Goal: Task Accomplishment & Management: Manage account settings

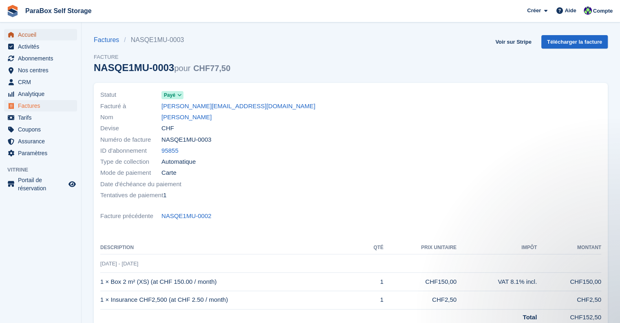
click at [49, 37] on span "Accueil" at bounding box center [42, 34] width 49 height 11
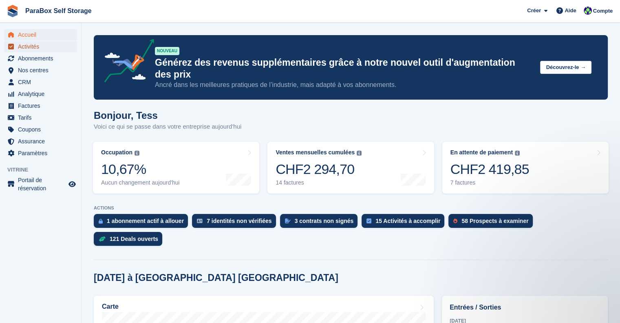
click at [36, 46] on span "Activités" at bounding box center [42, 46] width 49 height 11
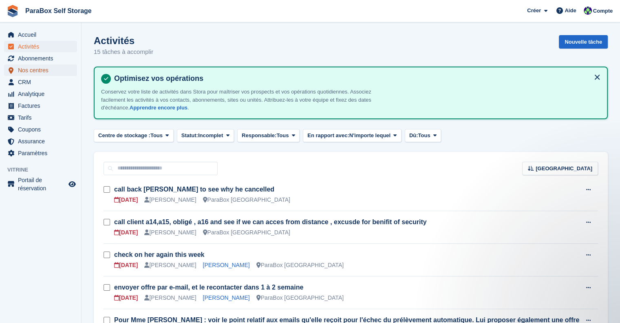
click at [45, 66] on span "Nos centres" at bounding box center [42, 69] width 49 height 11
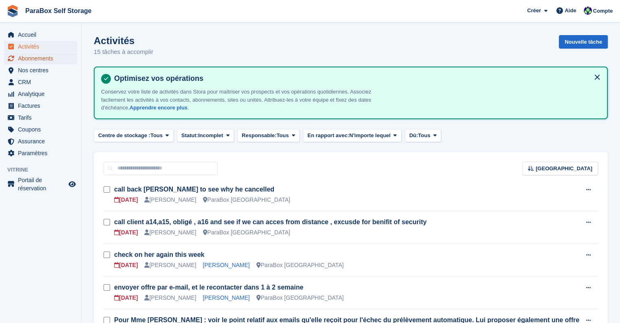
click at [55, 56] on span "Abonnements" at bounding box center [42, 58] width 49 height 11
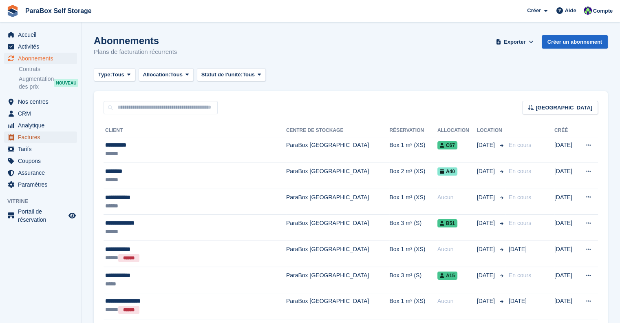
click at [32, 137] on span "Factures" at bounding box center [42, 136] width 49 height 11
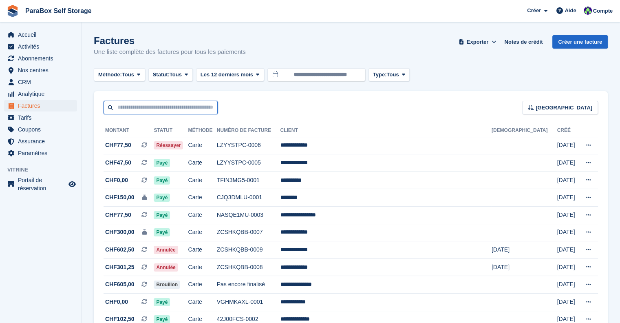
click at [149, 108] on input "text" at bounding box center [161, 107] width 114 height 13
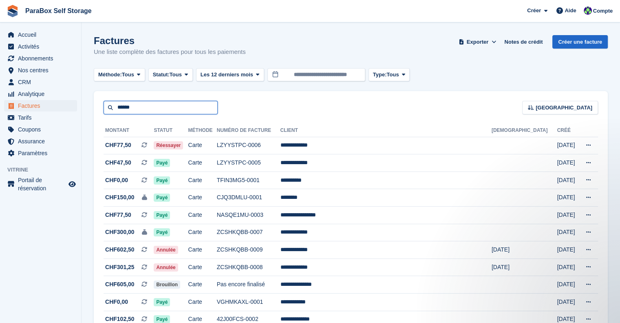
type input "******"
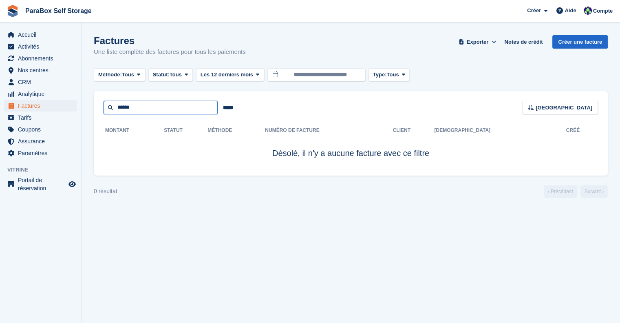
click at [149, 108] on input "******" at bounding box center [161, 107] width 114 height 13
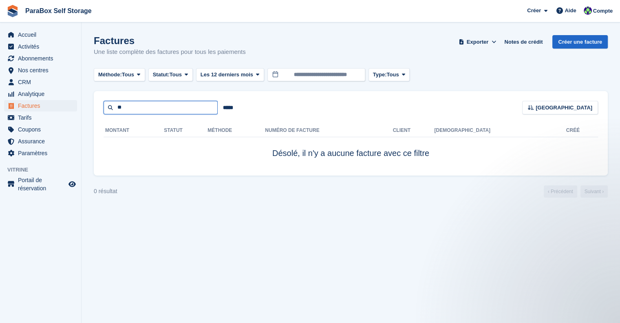
type input "*"
type input "*****"
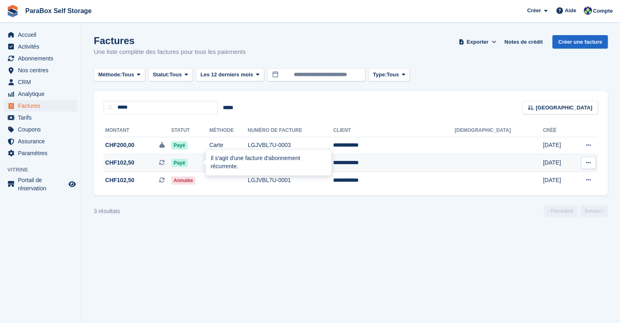
click at [165, 165] on icon at bounding box center [162, 162] width 6 height 6
click at [586, 164] on icon at bounding box center [588, 162] width 4 height 5
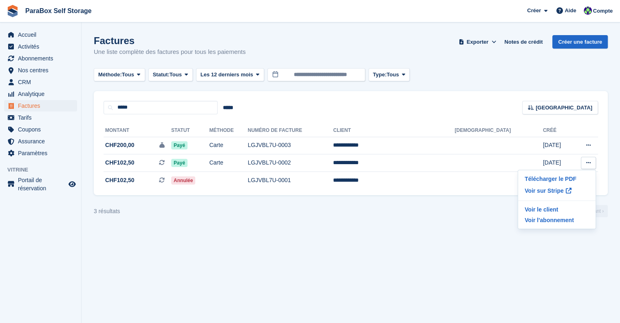
drag, startPoint x: 421, startPoint y: 224, endPoint x: 253, endPoint y: 60, distance: 234.7
click at [421, 224] on section "Factures Une liste complète des factures pour tous les paiements Exporter Expor…" at bounding box center [351, 161] width 539 height 323
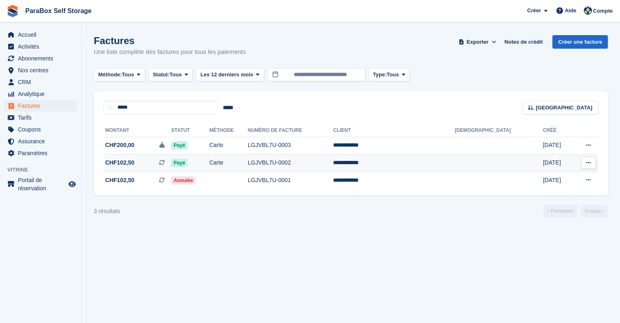
click at [130, 163] on span "CHF102,50" at bounding box center [119, 162] width 29 height 9
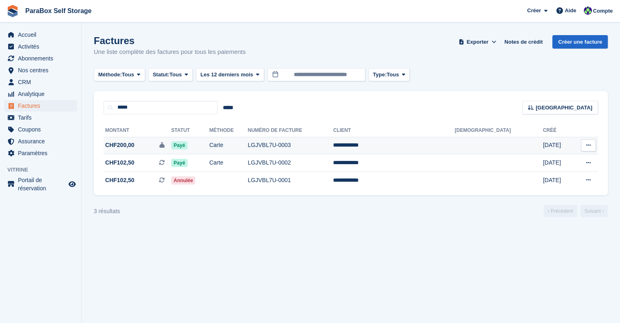
click at [151, 147] on span "CHF200,00 Il s'agit d'une facture de dépôt de garantie." at bounding box center [138, 145] width 68 height 9
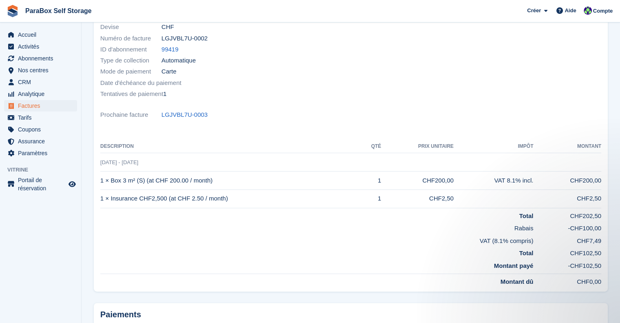
scroll to position [60, 0]
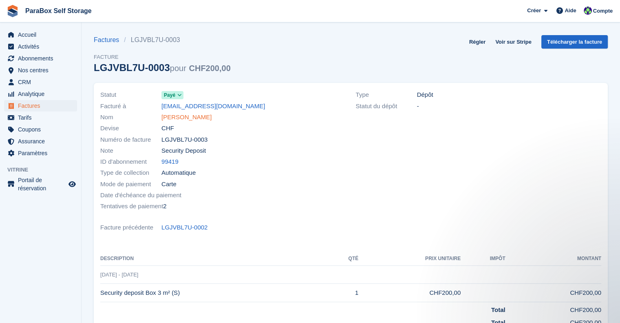
click at [178, 115] on link "[PERSON_NAME]" at bounding box center [186, 117] width 50 height 9
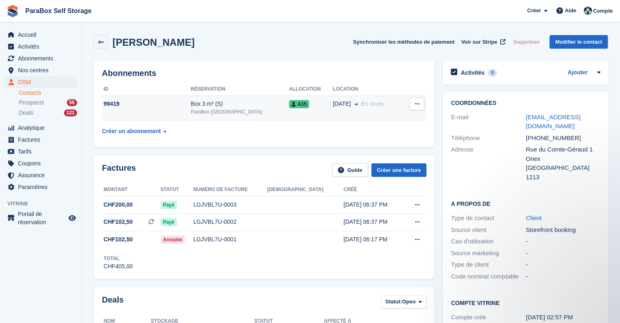
click at [354, 104] on icon at bounding box center [356, 104] width 4 height 4
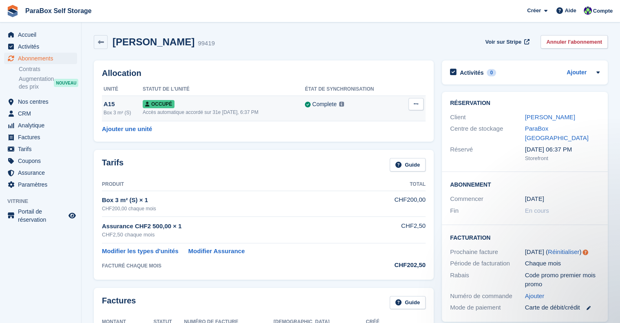
click at [242, 115] on div "Accès automatique accordé sur 31e [DATE], 6:37 PM" at bounding box center [224, 111] width 162 height 7
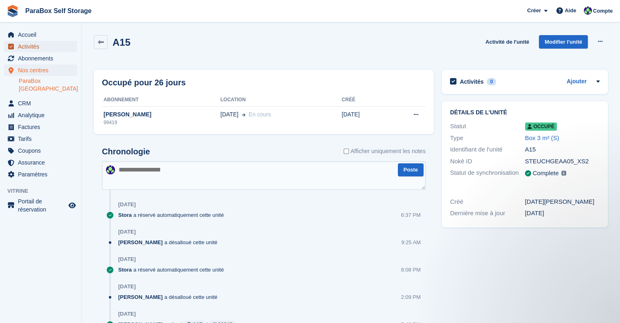
click at [30, 48] on span "Activités" at bounding box center [42, 46] width 49 height 11
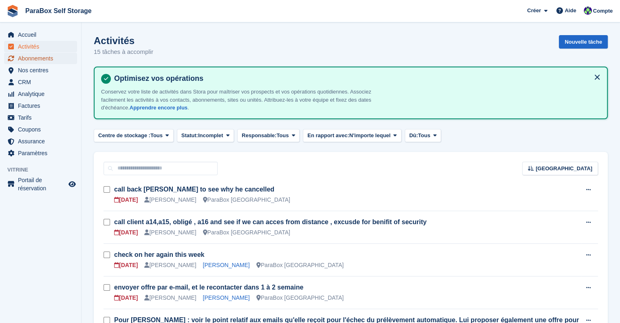
click at [47, 59] on span "Abonnements" at bounding box center [42, 58] width 49 height 11
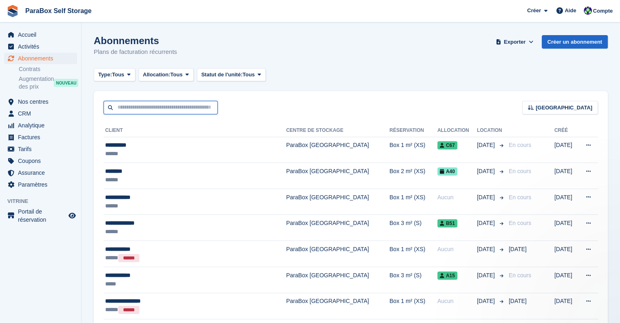
click at [132, 109] on input "text" at bounding box center [161, 107] width 114 height 13
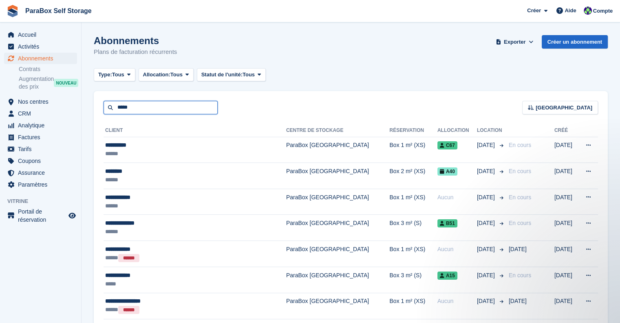
type input "*****"
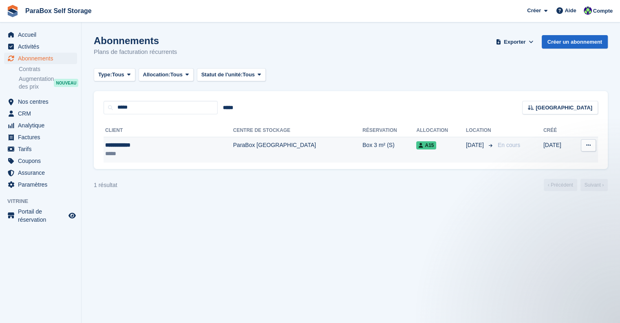
click at [265, 159] on td "ParaBox [GEOGRAPHIC_DATA]" at bounding box center [297, 150] width 129 height 26
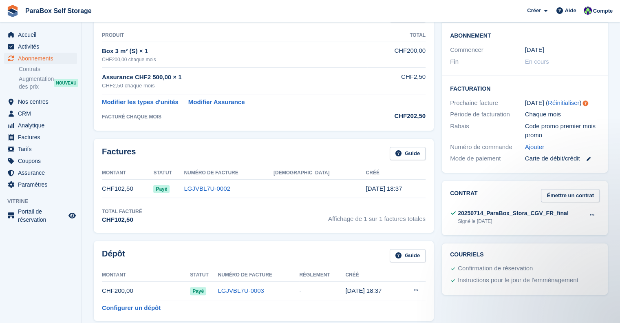
scroll to position [163, 0]
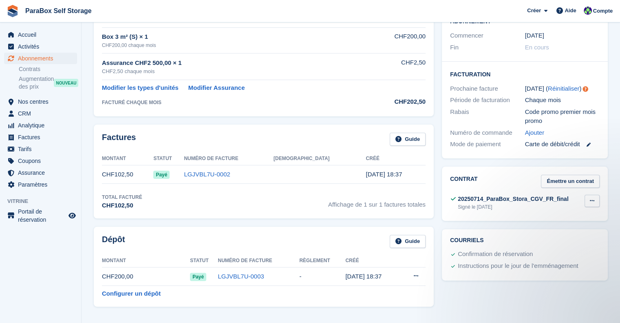
click at [595, 194] on button at bounding box center [592, 200] width 15 height 12
click at [550, 211] on p "Voir" at bounding box center [560, 216] width 71 height 11
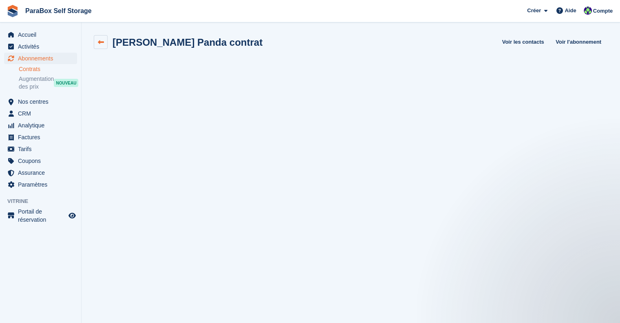
click at [95, 38] on link at bounding box center [101, 42] width 14 height 14
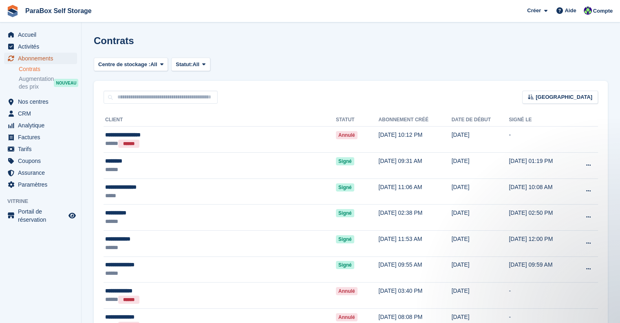
drag, startPoint x: 49, startPoint y: 61, endPoint x: 59, endPoint y: 60, distance: 10.2
click at [49, 61] on span "Abonnements" at bounding box center [42, 58] width 49 height 11
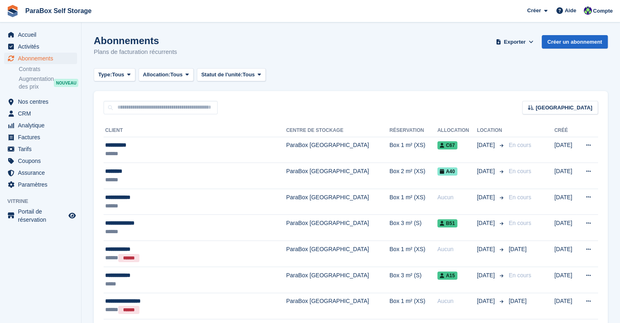
click at [152, 99] on div "Trier Sort by Nom du client Date de création Date de début Date de fin Créé (le…" at bounding box center [351, 102] width 514 height 23
click at [161, 110] on input "text" at bounding box center [161, 107] width 114 height 13
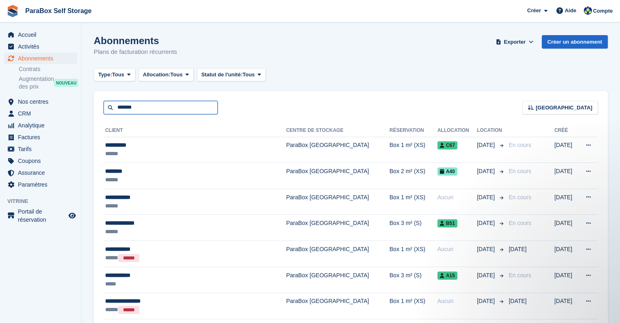
type input "*******"
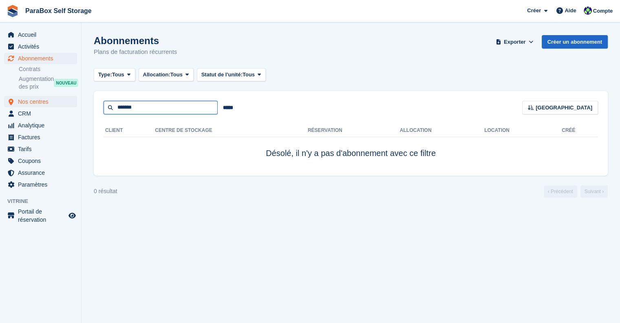
drag, startPoint x: 156, startPoint y: 109, endPoint x: 36, endPoint y: 107, distance: 120.3
click at [37, 106] on div "Accueil Activités Abonnements Abonnements Abonnements Contrats Augmentation des…" at bounding box center [310, 161] width 620 height 323
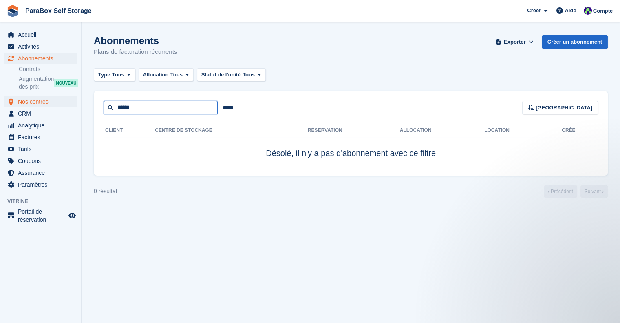
type input "******"
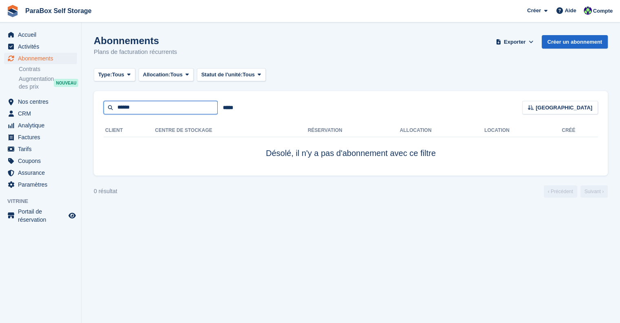
click at [164, 106] on input "******" at bounding box center [161, 107] width 114 height 13
type input "******"
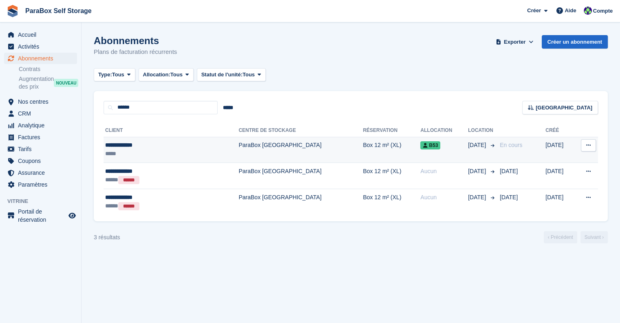
click at [243, 153] on td "ParaBox [GEOGRAPHIC_DATA]" at bounding box center [301, 150] width 124 height 26
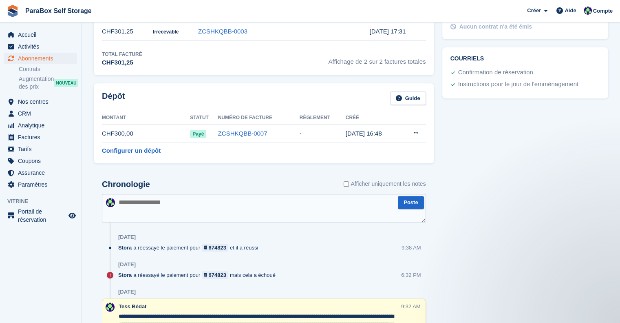
scroll to position [326, 0]
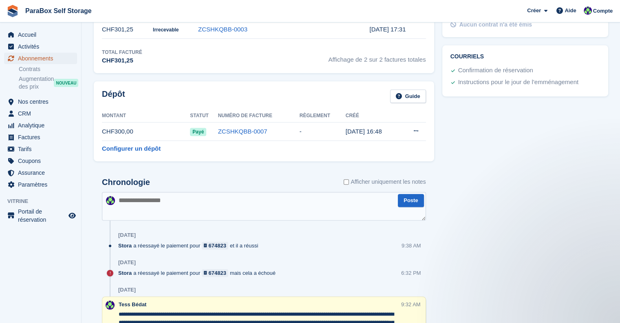
click at [44, 56] on span "Abonnements" at bounding box center [42, 58] width 49 height 11
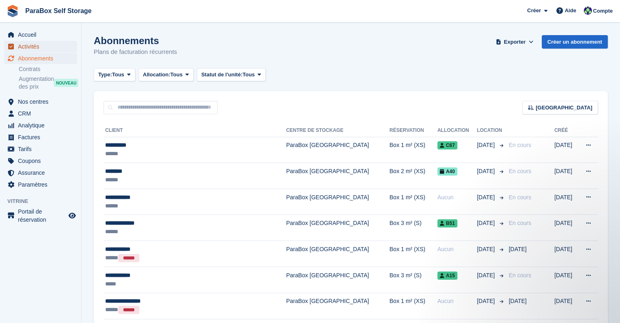
click at [49, 49] on span "Activités" at bounding box center [42, 46] width 49 height 11
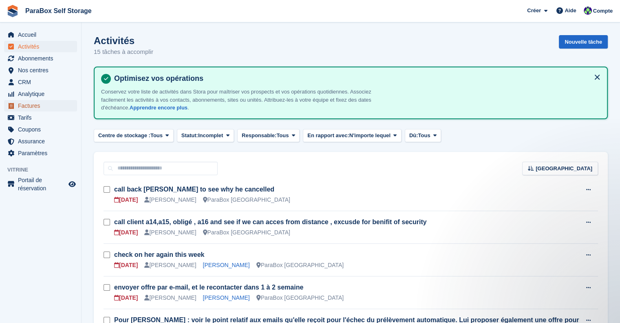
click at [38, 104] on span "Factures" at bounding box center [42, 105] width 49 height 11
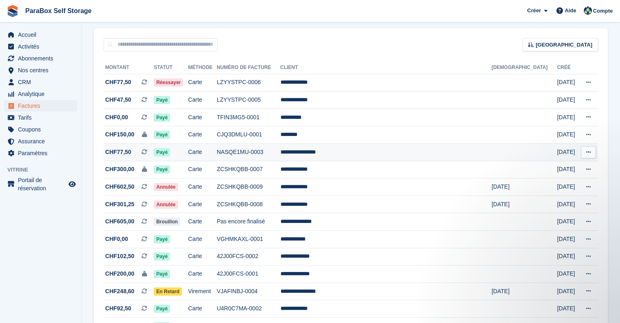
scroll to position [82, 0]
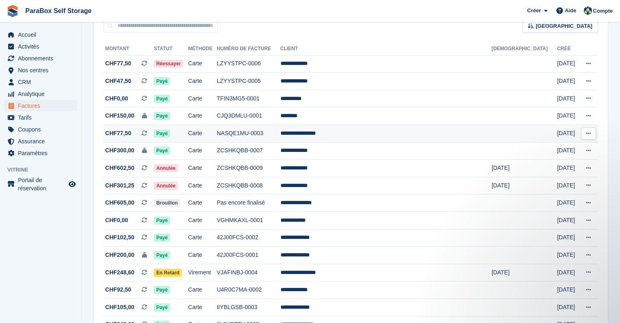
click at [217, 132] on td "Carte" at bounding box center [202, 134] width 29 height 18
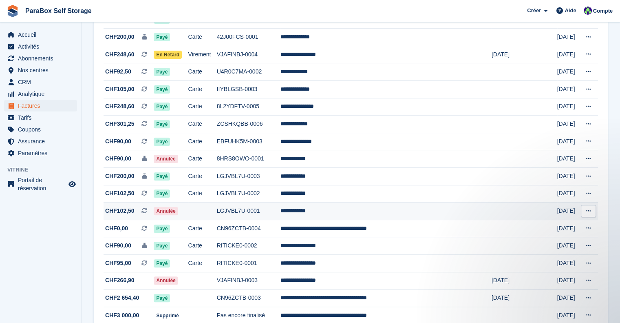
scroll to position [285, 0]
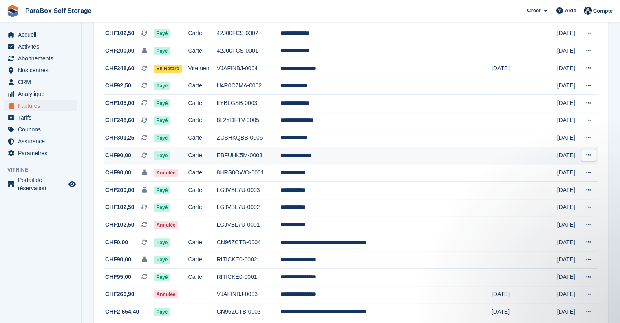
click at [281, 155] on td "EBFUHK5M-0003" at bounding box center [249, 155] width 64 height 18
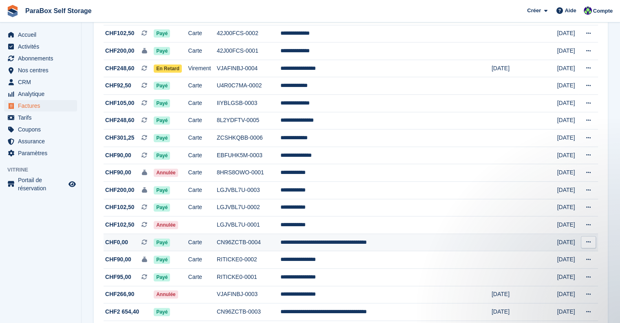
scroll to position [245, 0]
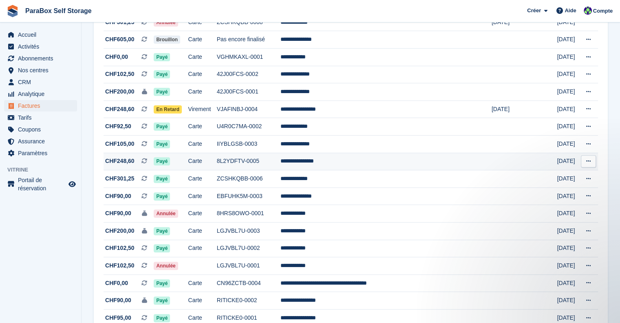
click at [188, 162] on td "Payé" at bounding box center [171, 161] width 34 height 18
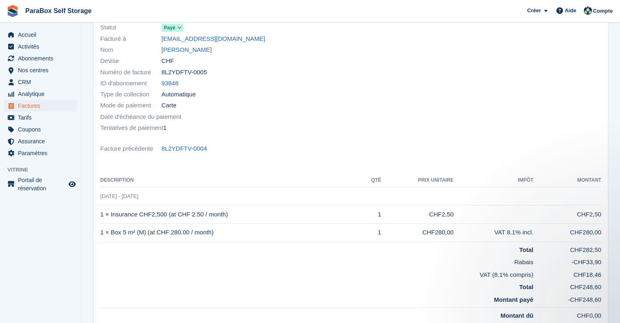
scroll to position [82, 0]
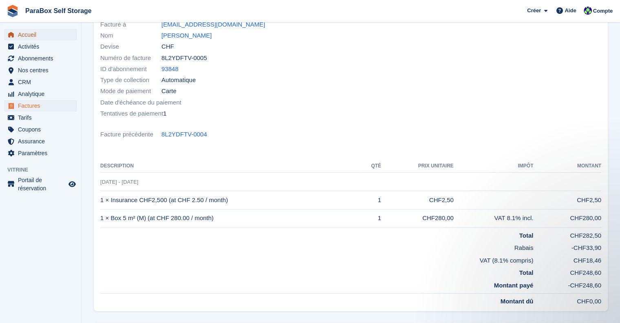
click at [56, 36] on span "Accueil" at bounding box center [42, 34] width 49 height 11
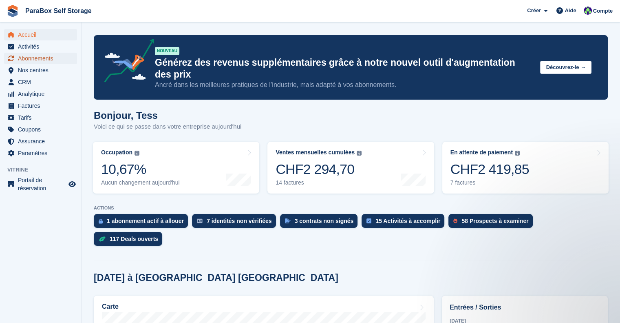
click at [51, 58] on span "Abonnements" at bounding box center [42, 58] width 49 height 11
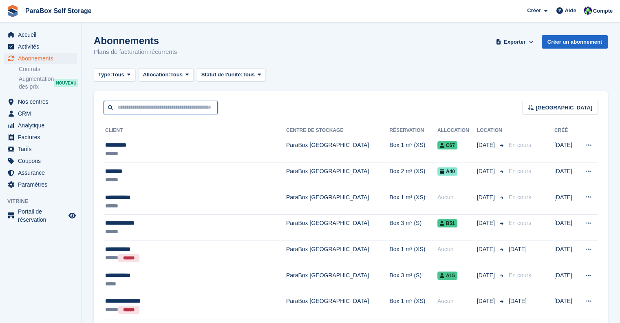
click at [179, 112] on input "text" at bounding box center [161, 107] width 114 height 13
type input "***"
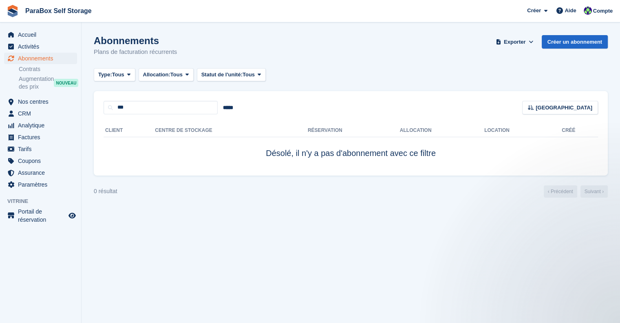
click at [204, 100] on div "*** ***** [GEOGRAPHIC_DATA] Sort by Nom du client Date de création Date de débu…" at bounding box center [351, 102] width 514 height 23
click at [187, 106] on input "***" at bounding box center [161, 107] width 114 height 13
type input "**"
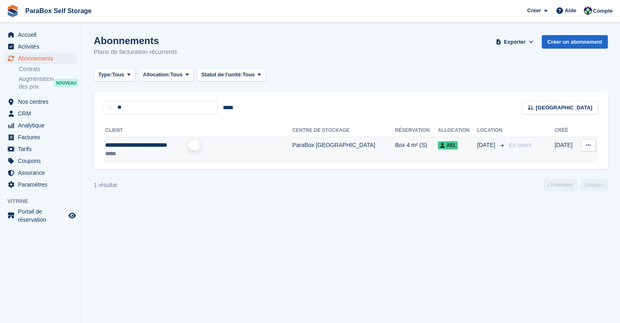
click at [167, 148] on span "**********" at bounding box center [136, 145] width 62 height 6
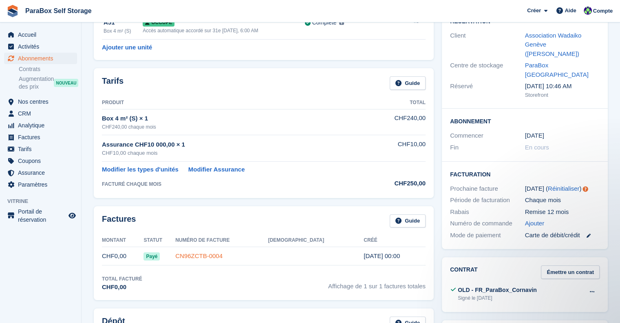
click at [223, 255] on link "CN96ZCTB-0004" at bounding box center [198, 255] width 47 height 7
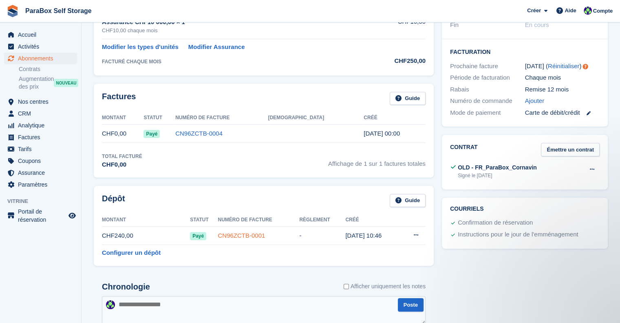
click at [250, 232] on link "CN96ZCTB-0001" at bounding box center [241, 235] width 47 height 7
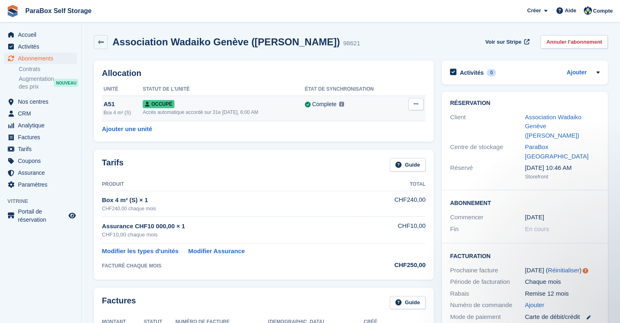
click at [240, 115] on div "Accès automatique accordé sur 31e [DATE], 6:00 AM" at bounding box center [224, 111] width 162 height 7
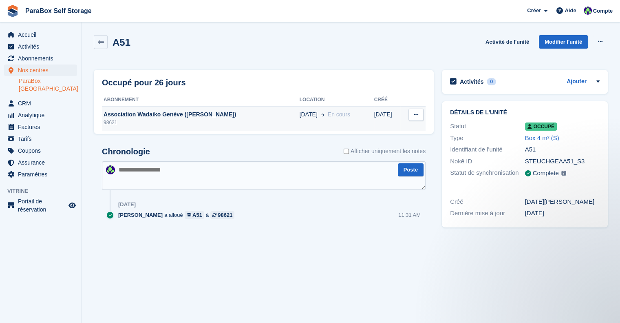
click at [181, 114] on div "Association Wadaiko Genève ([PERSON_NAME])" at bounding box center [201, 114] width 198 height 9
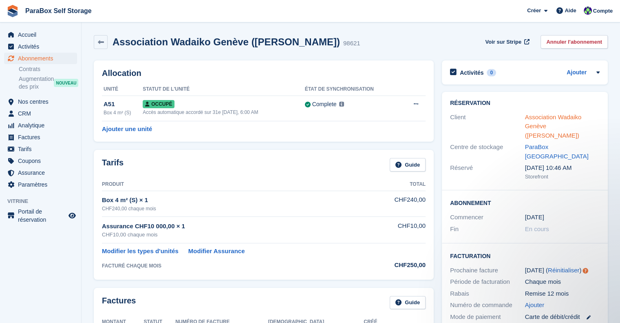
click at [540, 123] on link "Association Wadaiko Genève ([PERSON_NAME])" at bounding box center [553, 125] width 57 height 25
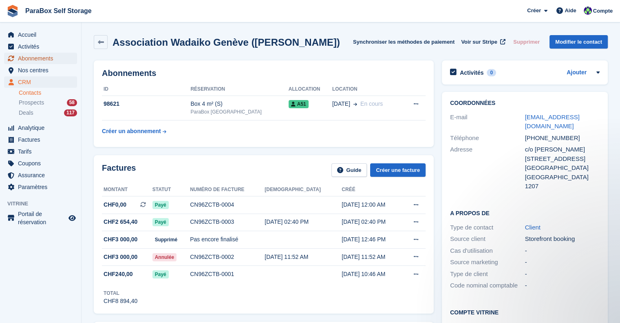
click at [35, 58] on span "Abonnements" at bounding box center [42, 58] width 49 height 11
click at [248, 218] on div "CN96ZCTB-0003" at bounding box center [227, 221] width 75 height 9
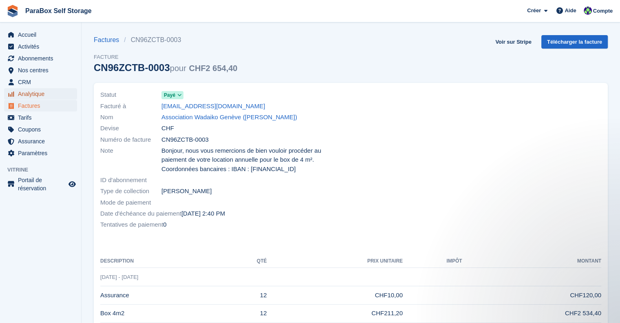
click at [32, 93] on span "Analytique" at bounding box center [42, 93] width 49 height 11
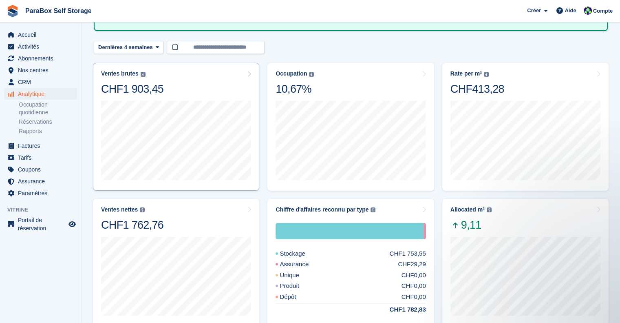
scroll to position [122, 0]
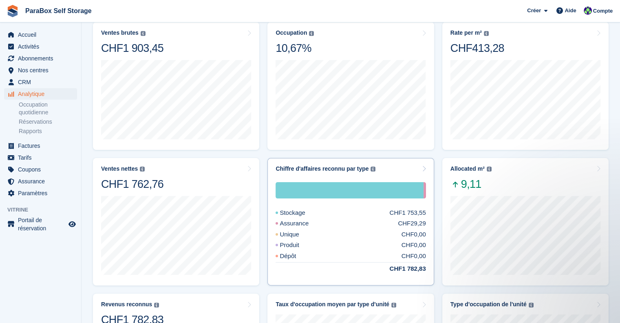
click at [392, 232] on div "Unique CHF0,00" at bounding box center [351, 234] width 150 height 9
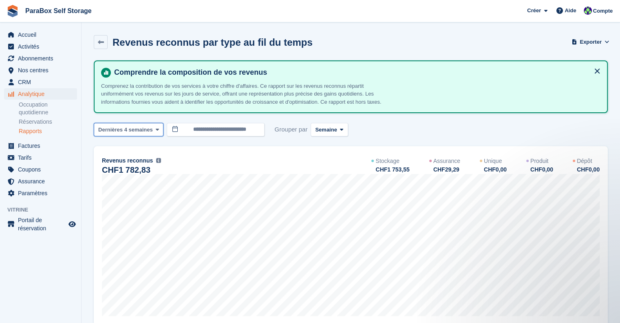
click at [149, 127] on span "Dernières 4 semaines" at bounding box center [125, 130] width 55 height 8
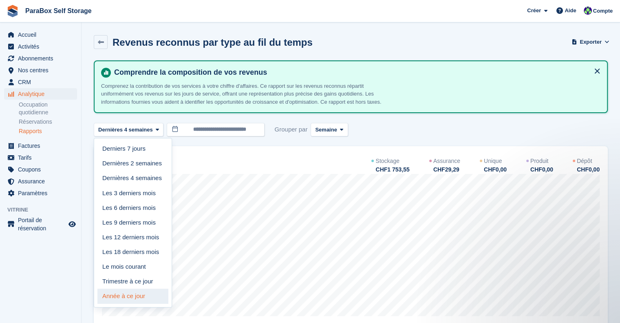
click at [132, 290] on link "Année à ce jour" at bounding box center [132, 295] width 71 height 15
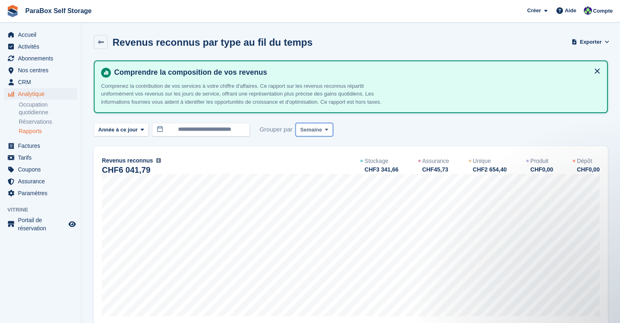
click at [316, 131] on span "Semaine" at bounding box center [311, 130] width 22 height 8
click at [328, 176] on link "Mois" at bounding box center [334, 178] width 71 height 15
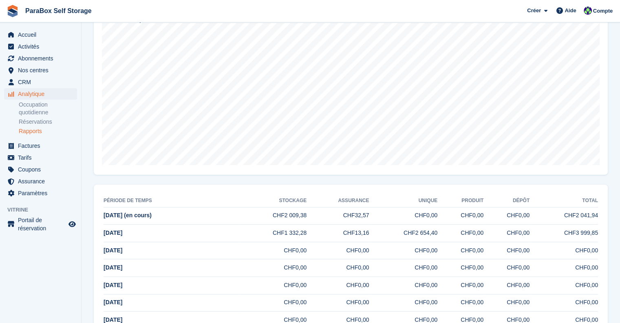
scroll to position [163, 0]
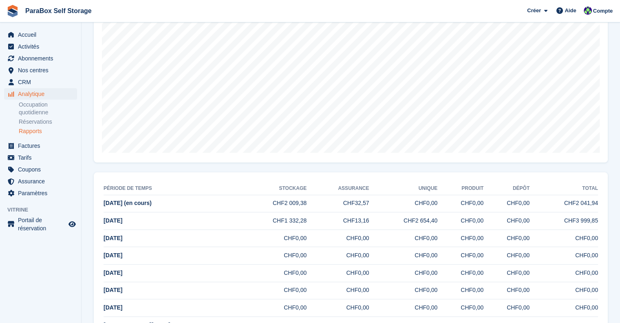
click at [348, 204] on td "CHF32,57" at bounding box center [338, 203] width 62 height 18
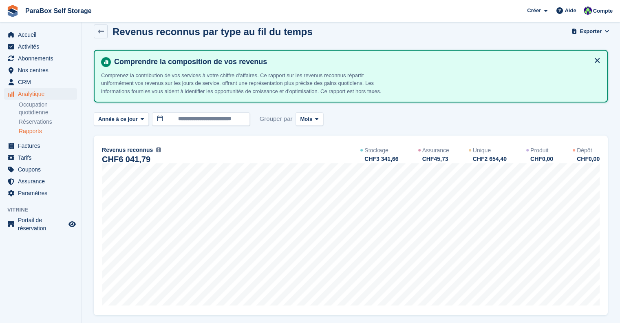
scroll to position [0, 0]
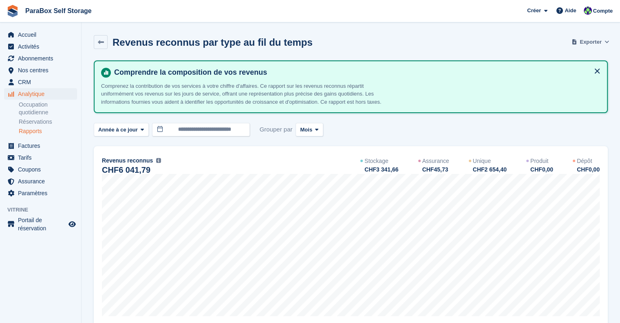
click at [589, 40] on span "Exporter" at bounding box center [591, 42] width 22 height 8
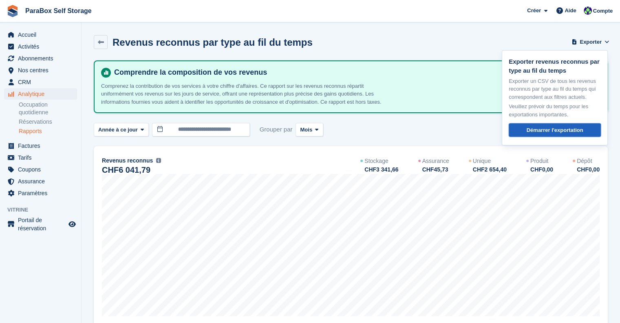
drag, startPoint x: 562, startPoint y: 130, endPoint x: 558, endPoint y: 128, distance: 4.6
click at [562, 130] on div "Démarrer l'exportation" at bounding box center [555, 130] width 57 height 8
click at [402, 34] on section "Revenus reconnus par type au fil du temps Exporter Exporter revenus reconnus pa…" at bounding box center [351, 259] width 539 height 518
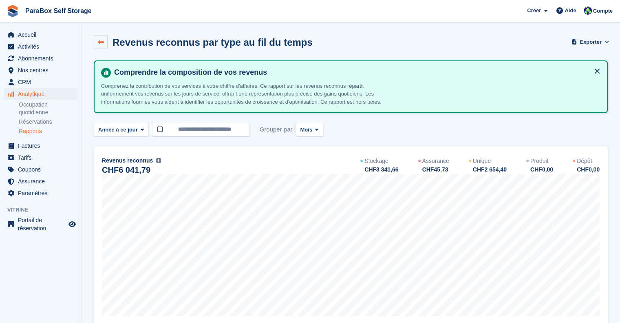
click at [99, 45] on link at bounding box center [101, 42] width 14 height 14
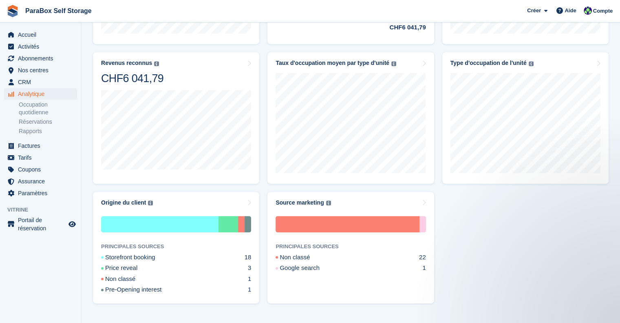
scroll to position [378, 0]
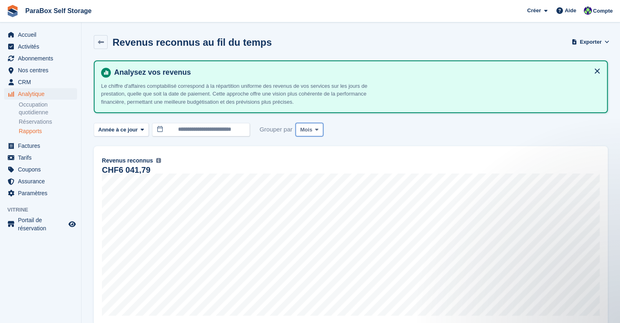
click at [309, 129] on button "Mois" at bounding box center [309, 129] width 27 height 13
click at [400, 128] on div "**********" at bounding box center [351, 129] width 514 height 13
click at [129, 129] on span "Année à ce jour" at bounding box center [118, 130] width 40 height 8
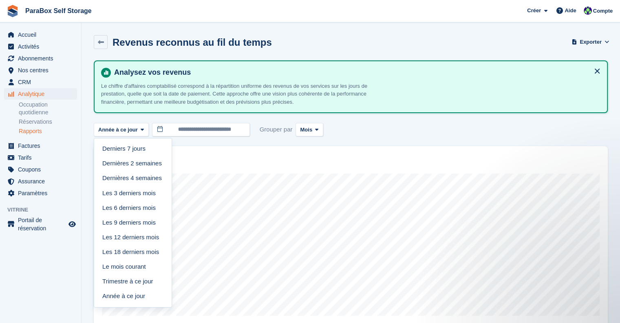
click at [144, 100] on p "Le chiffre d'affaires comptabilisé correspond à la répartition uniforme des rev…" at bounding box center [243, 94] width 285 height 24
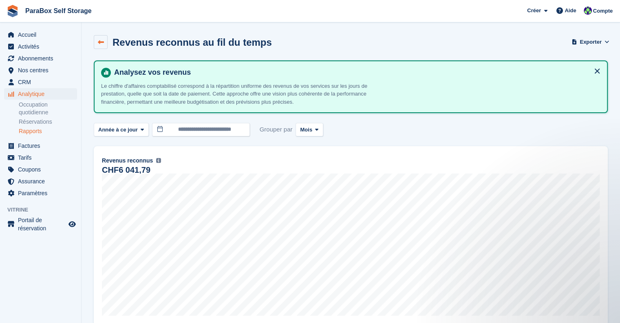
click at [101, 44] on icon at bounding box center [101, 42] width 6 height 6
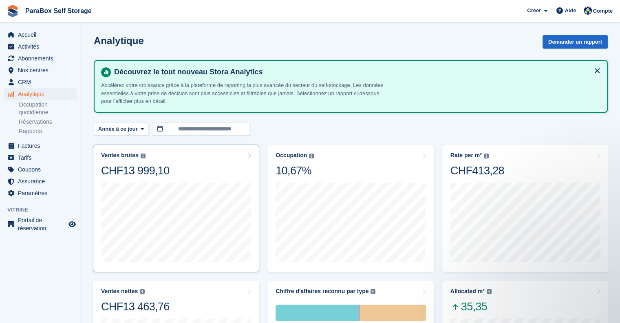
click at [133, 161] on div "Ventes brutes La somme de toutes les factures finalisées, après remise et taxes…" at bounding box center [135, 165] width 68 height 26
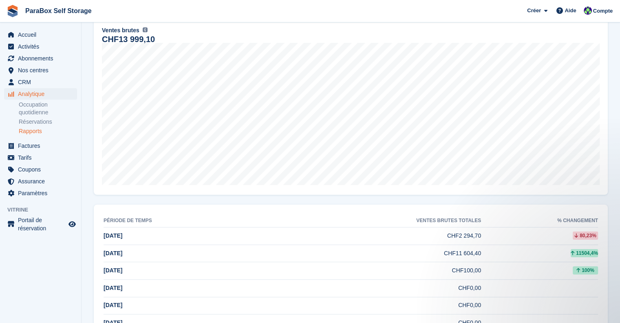
click at [215, 252] on td "[DATE]" at bounding box center [200, 253] width 192 height 18
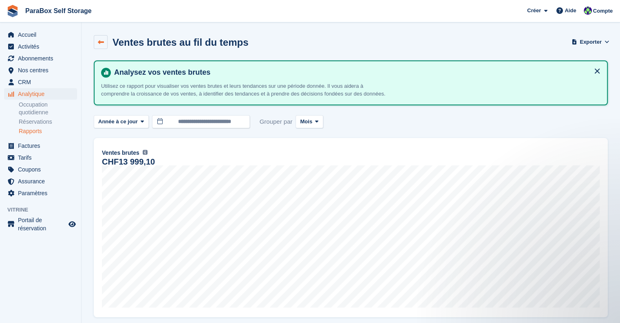
click at [97, 38] on link at bounding box center [101, 42] width 14 height 14
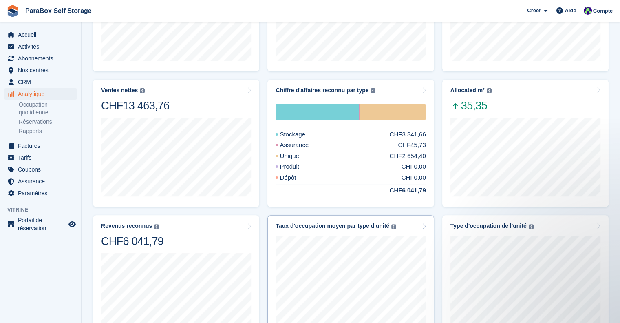
scroll to position [204, 0]
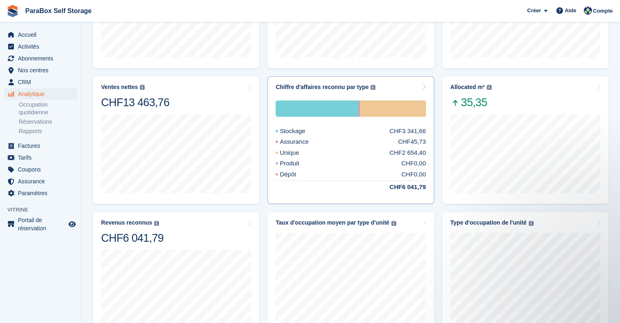
click at [357, 174] on div "Dépôt CHF0,00" at bounding box center [351, 174] width 150 height 9
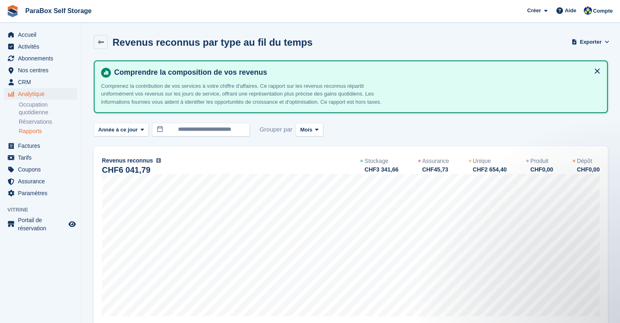
click at [493, 167] on div "CHF2 654,40" at bounding box center [489, 169] width 35 height 9
click at [598, 70] on button at bounding box center [597, 70] width 13 height 13
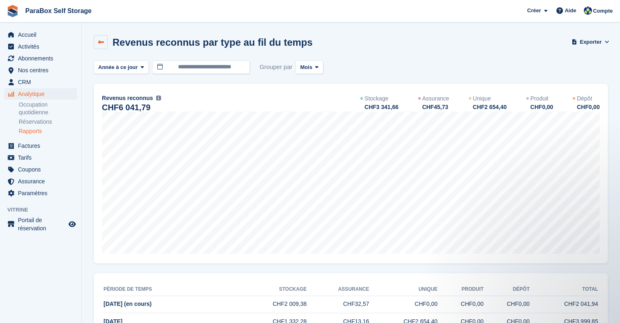
click at [103, 44] on icon at bounding box center [101, 42] width 6 height 6
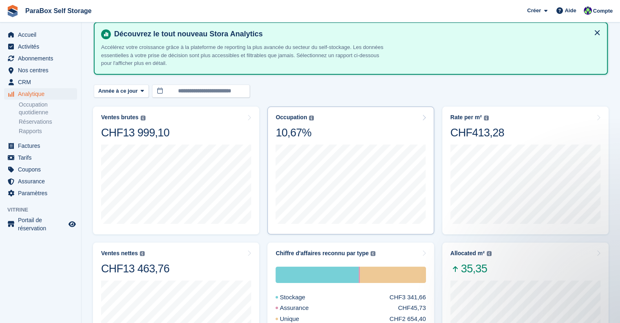
scroll to position [82, 0]
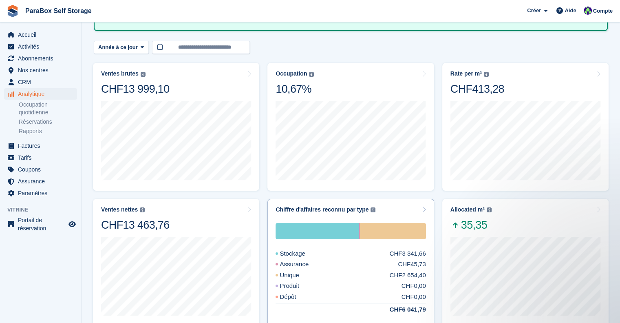
click at [371, 208] on img at bounding box center [373, 209] width 5 height 5
click at [389, 269] on div "Stockage CHF3 341,66 Assurance CHF45,73 Unique CHF2 654,40 Produit CHF0,00 Dépô…" at bounding box center [351, 268] width 150 height 91
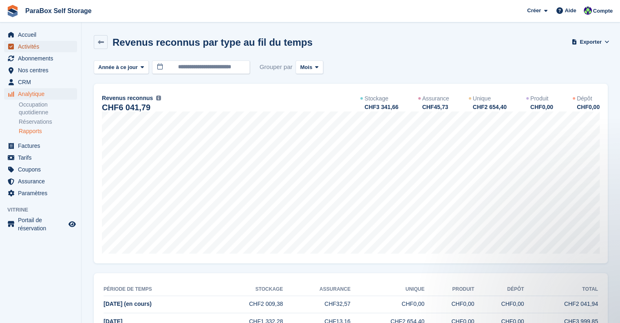
click at [39, 49] on span "Activités" at bounding box center [42, 46] width 49 height 11
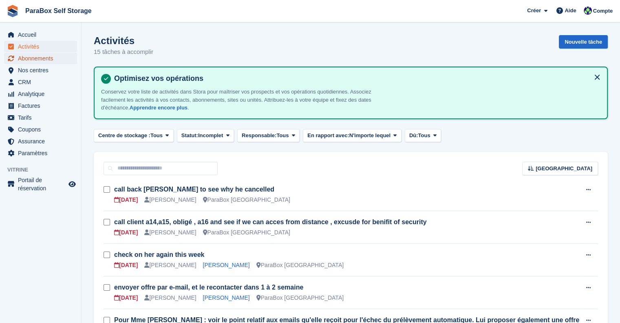
click at [41, 60] on span "Abonnements" at bounding box center [42, 58] width 49 height 11
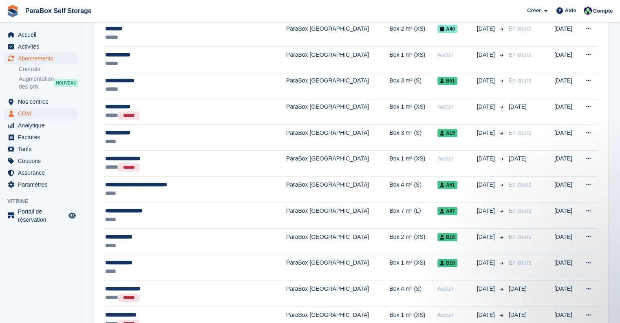
scroll to position [122, 0]
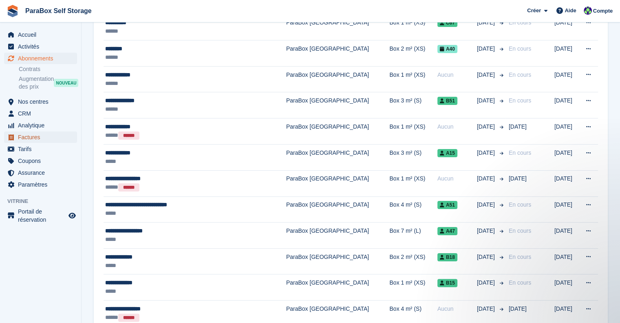
click at [28, 137] on span "Factures" at bounding box center [42, 136] width 49 height 11
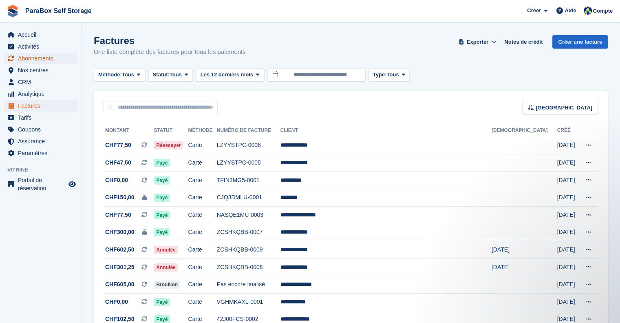
click at [49, 58] on span "Abonnements" at bounding box center [42, 58] width 49 height 11
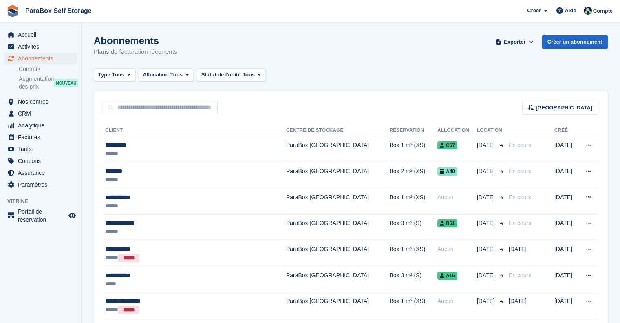
click at [141, 99] on div "Trier Sort by Nom du client Date de création Date de début Date de fin Créé (le…" at bounding box center [351, 102] width 514 height 23
click at [150, 108] on input "text" at bounding box center [161, 107] width 114 height 13
type input "****"
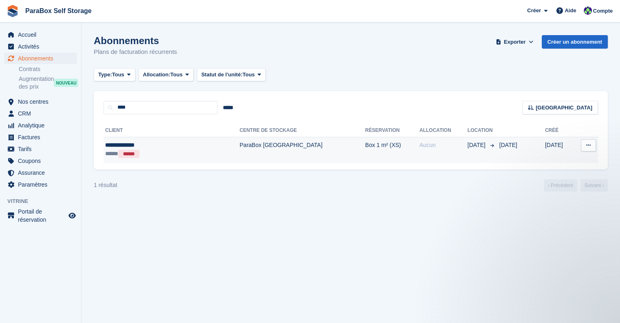
click at [240, 141] on td "ParaBox [GEOGRAPHIC_DATA]" at bounding box center [303, 150] width 126 height 26
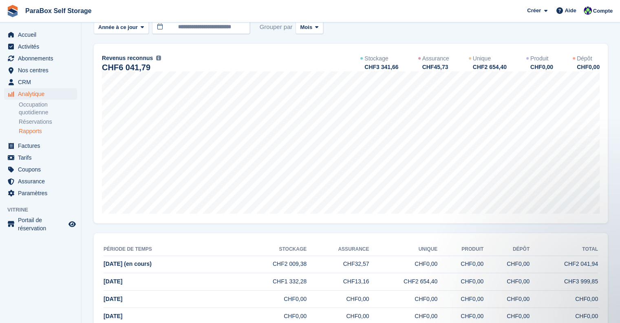
scroll to position [82, 0]
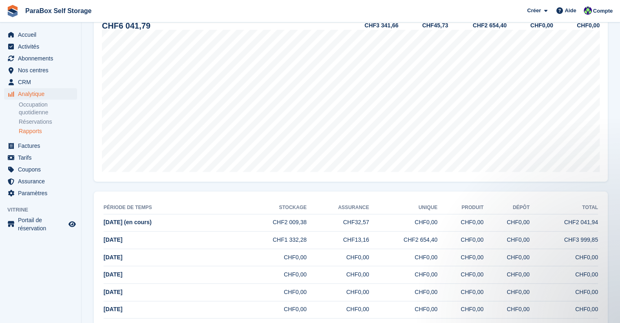
click at [369, 241] on td "CHF2 654,40" at bounding box center [403, 240] width 68 height 18
click at [119, 244] on td "[DATE]" at bounding box center [171, 240] width 135 height 18
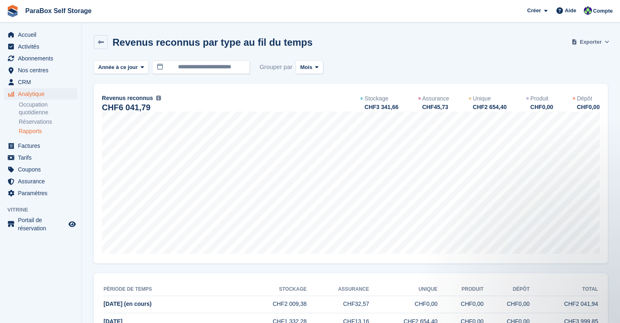
click at [581, 38] on span "Exporter" at bounding box center [591, 42] width 22 height 8
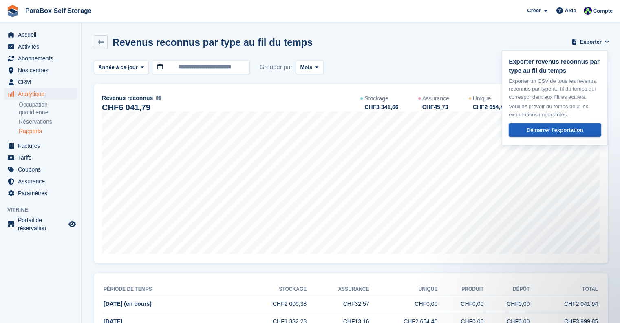
click at [546, 130] on div "Démarrer l'exportation" at bounding box center [555, 130] width 57 height 8
click at [445, 55] on div "Revenus reconnus par type au fil du temps Exporter Exporter revenus reconnus pa…" at bounding box center [351, 47] width 514 height 24
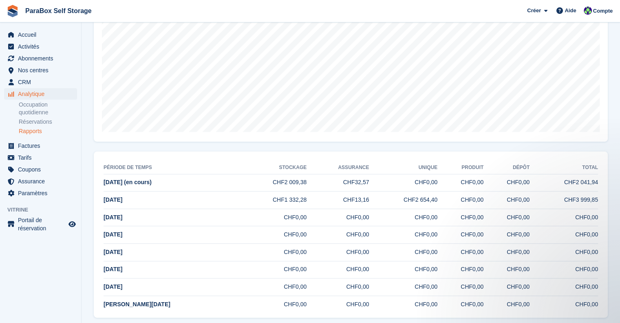
scroll to position [122, 0]
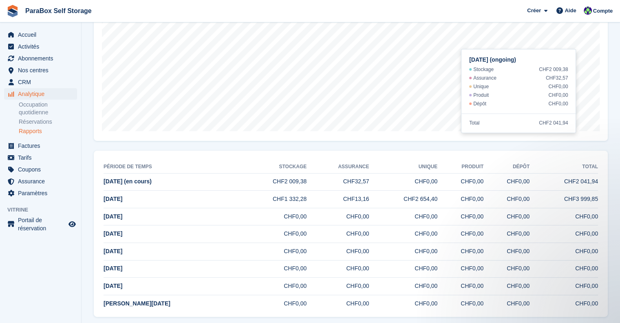
click at [152, 182] on span "[DATE] (en cours)" at bounding box center [128, 181] width 48 height 7
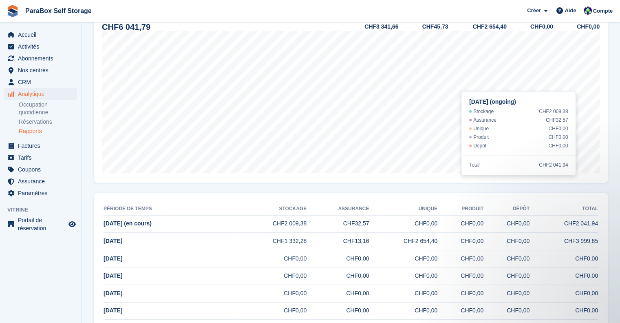
scroll to position [0, 0]
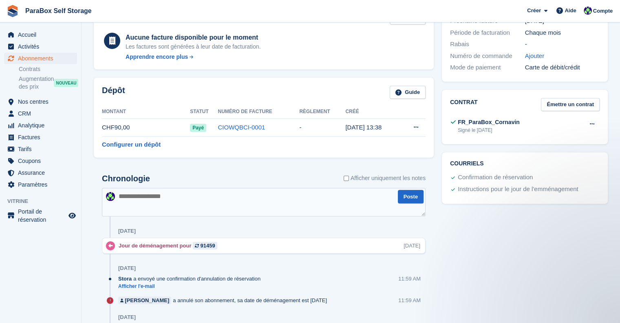
scroll to position [245, 0]
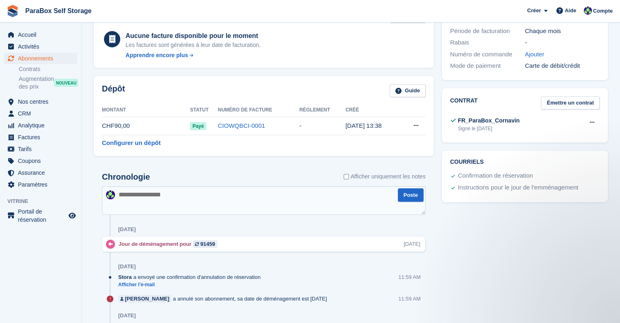
click at [211, 199] on textarea at bounding box center [264, 200] width 324 height 29
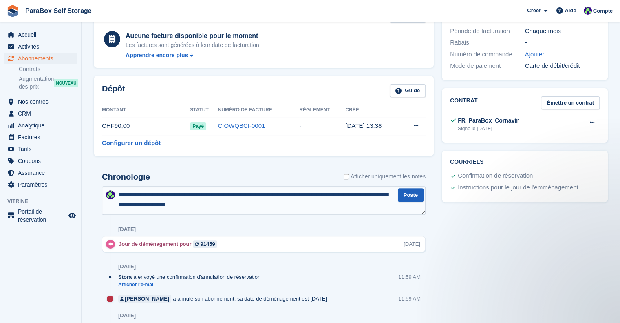
type textarea "**********"
click at [411, 197] on button "Poste" at bounding box center [411, 194] width 26 height 13
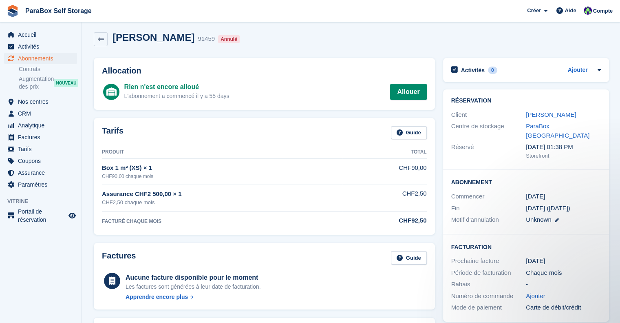
scroll to position [0, 0]
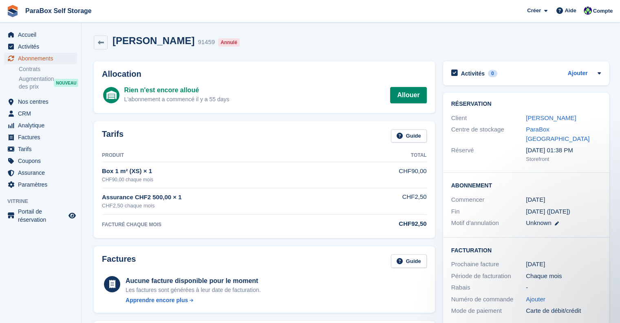
click at [35, 57] on span "Abonnements" at bounding box center [42, 58] width 49 height 11
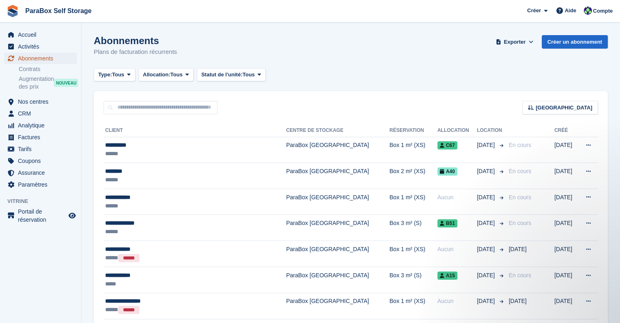
click at [46, 59] on span "Abonnements" at bounding box center [42, 58] width 49 height 11
click at [44, 124] on span "Analytique" at bounding box center [42, 124] width 49 height 11
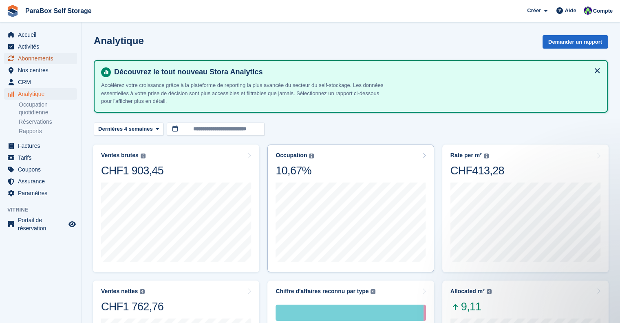
click at [35, 61] on span "Abonnements" at bounding box center [42, 58] width 49 height 11
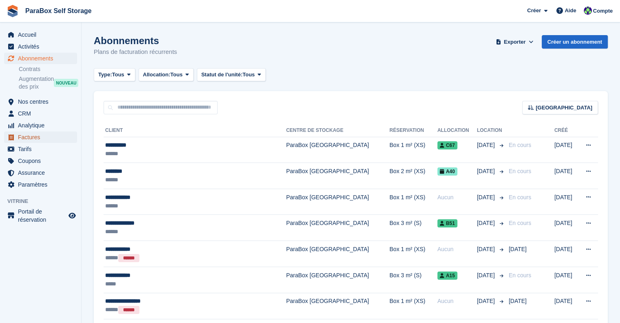
click at [35, 137] on span "Factures" at bounding box center [42, 136] width 49 height 11
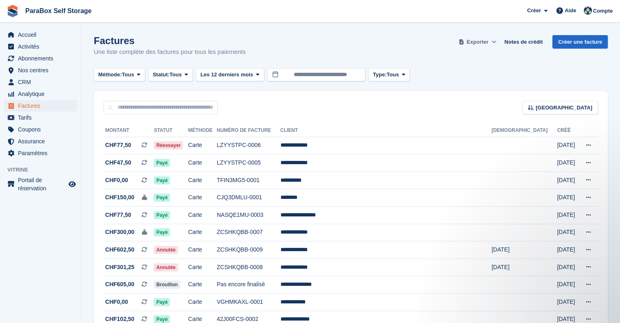
click at [482, 44] on span "Exporter" at bounding box center [478, 42] width 22 height 8
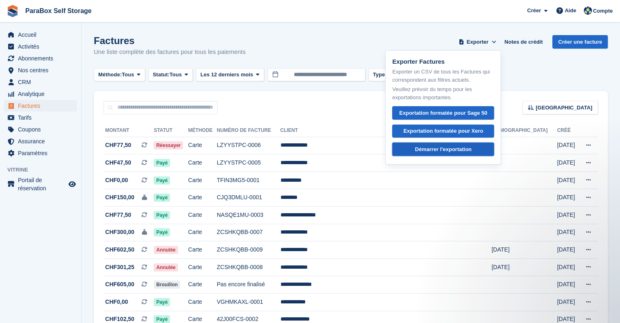
drag, startPoint x: 457, startPoint y: 149, endPoint x: 457, endPoint y: 145, distance: 4.2
click at [457, 149] on div "Démarrer l'exportation" at bounding box center [443, 149] width 57 height 8
